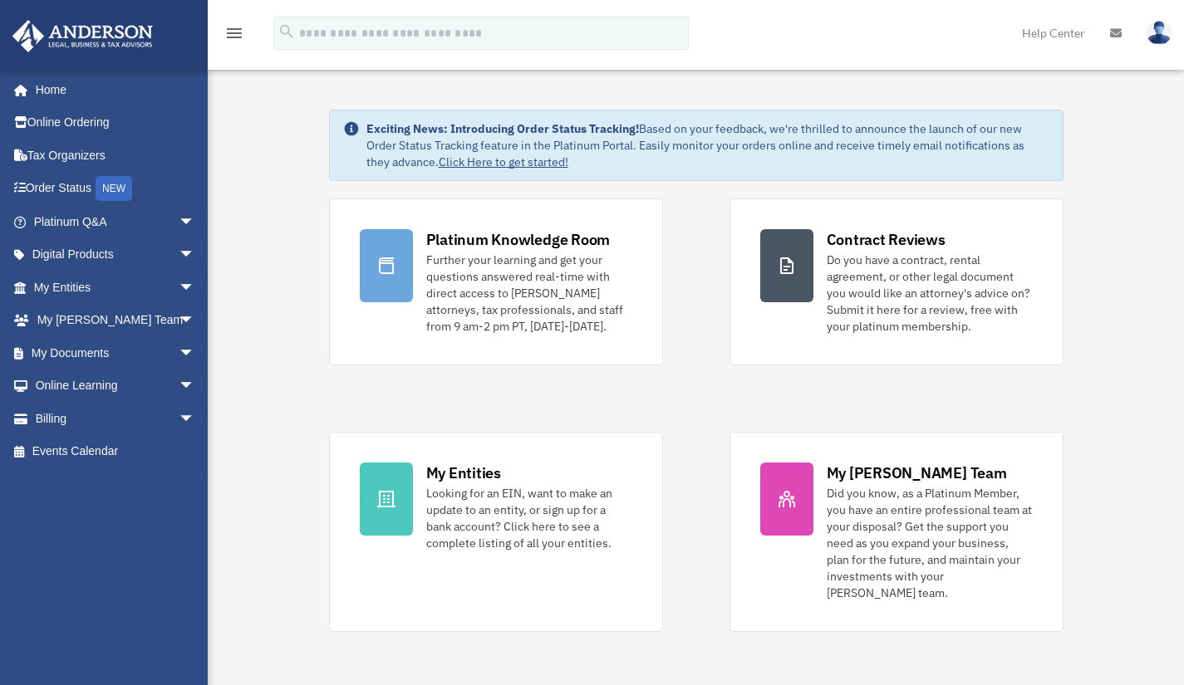
click at [179, 285] on span "arrow_drop_down" at bounding box center [195, 288] width 33 height 34
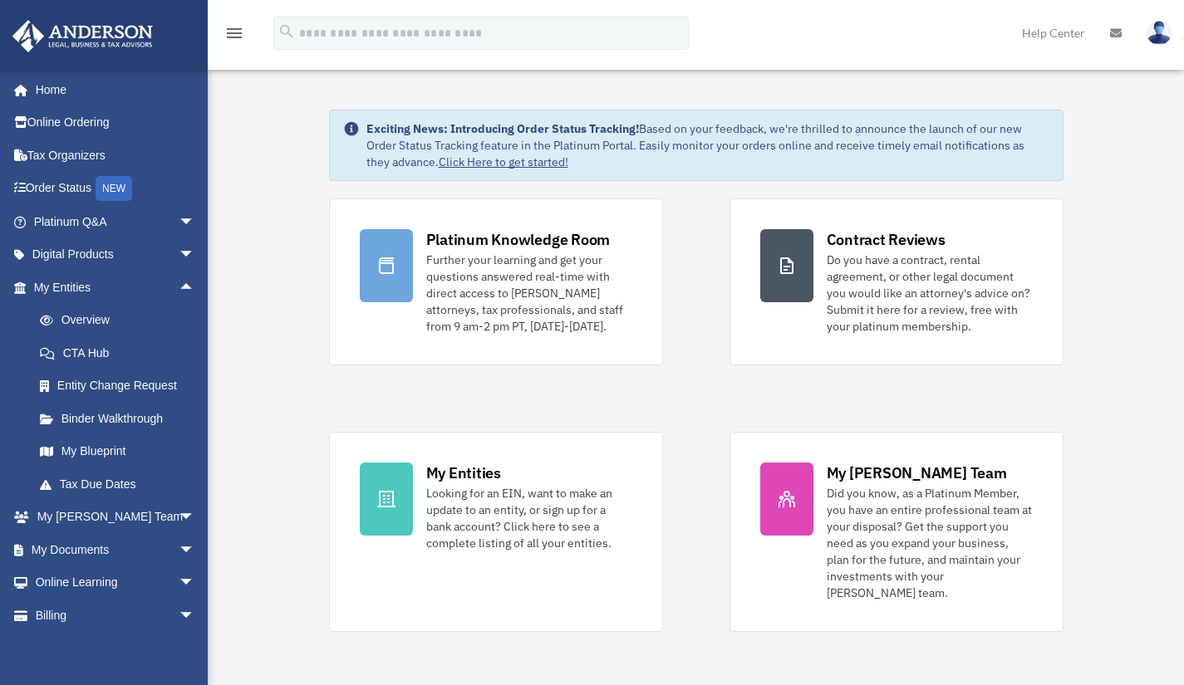
click at [79, 319] on link "Overview" at bounding box center [121, 320] width 197 height 33
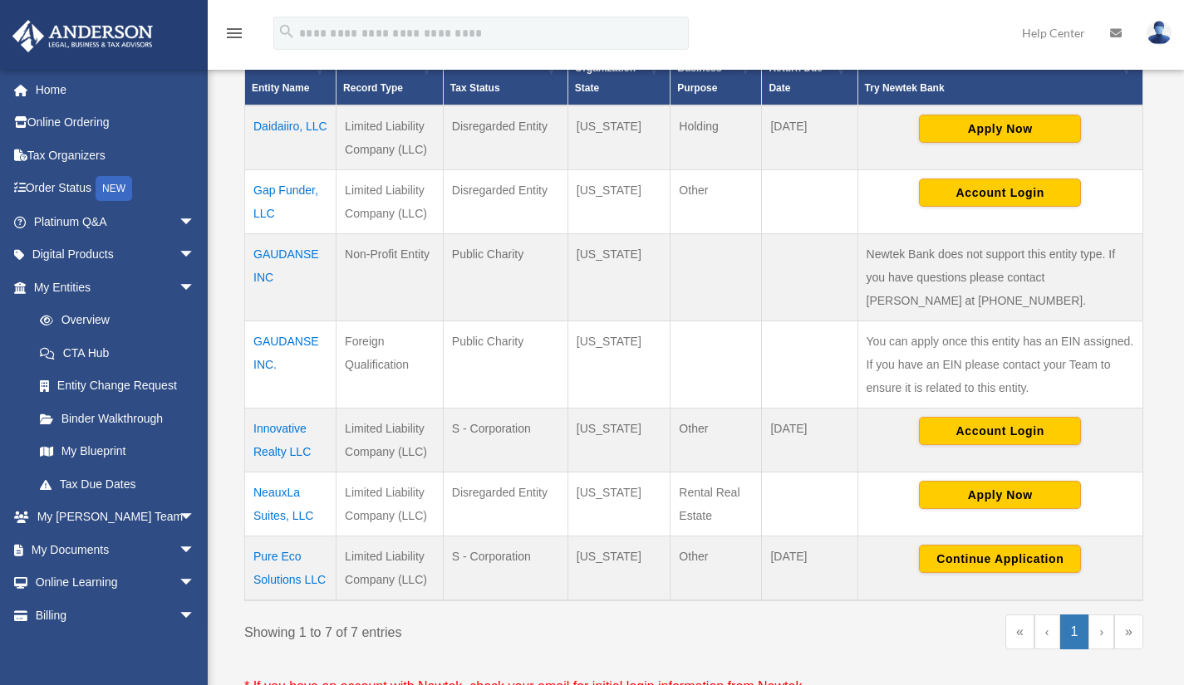
scroll to position [384, 0]
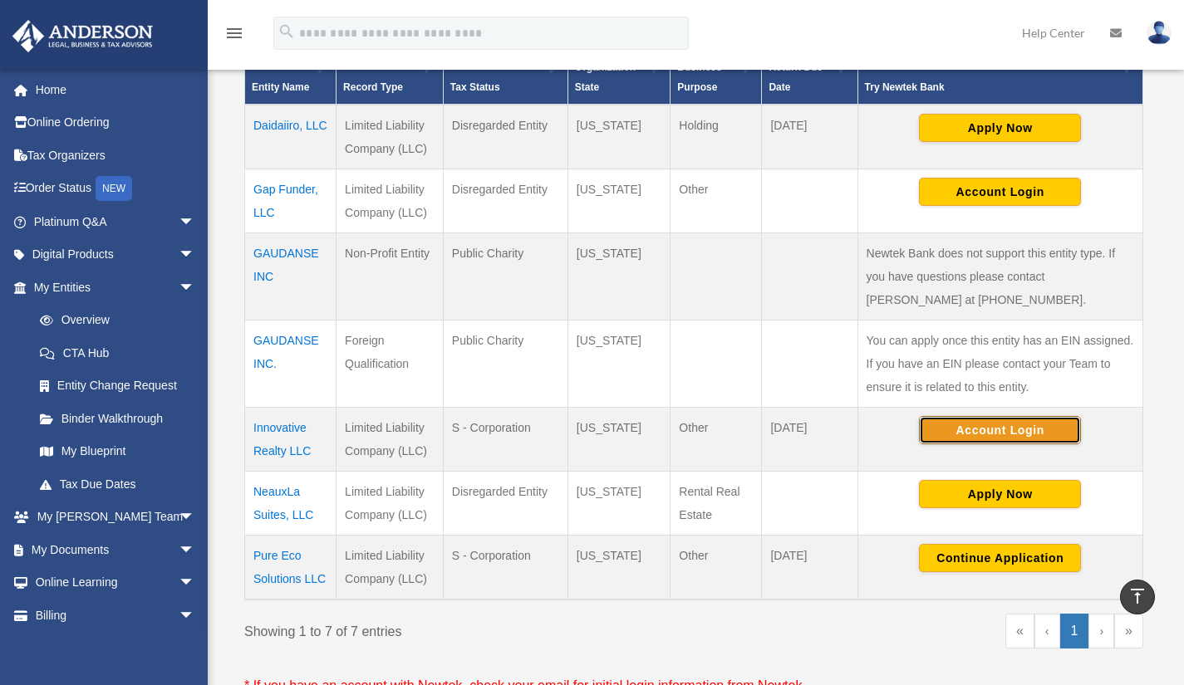
click at [1006, 426] on button "Account Login" at bounding box center [1000, 430] width 162 height 28
click at [1004, 425] on button "Account Login" at bounding box center [1000, 430] width 162 height 28
click at [1009, 427] on button "Account Login" at bounding box center [1000, 430] width 162 height 28
click at [976, 428] on button "Account Login" at bounding box center [1000, 430] width 162 height 28
click at [1157, 32] on img at bounding box center [1159, 33] width 25 height 24
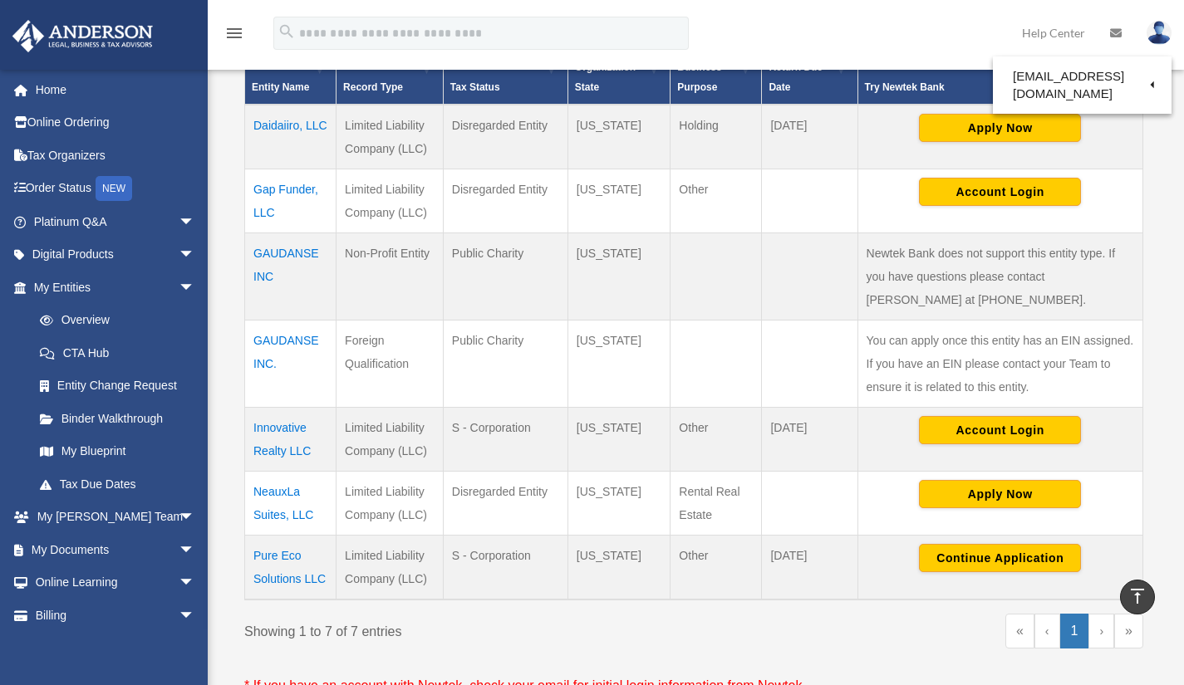
click at [855, 138] on link "Logout" at bounding box center [889, 145] width 166 height 34
